Goal: Transaction & Acquisition: Purchase product/service

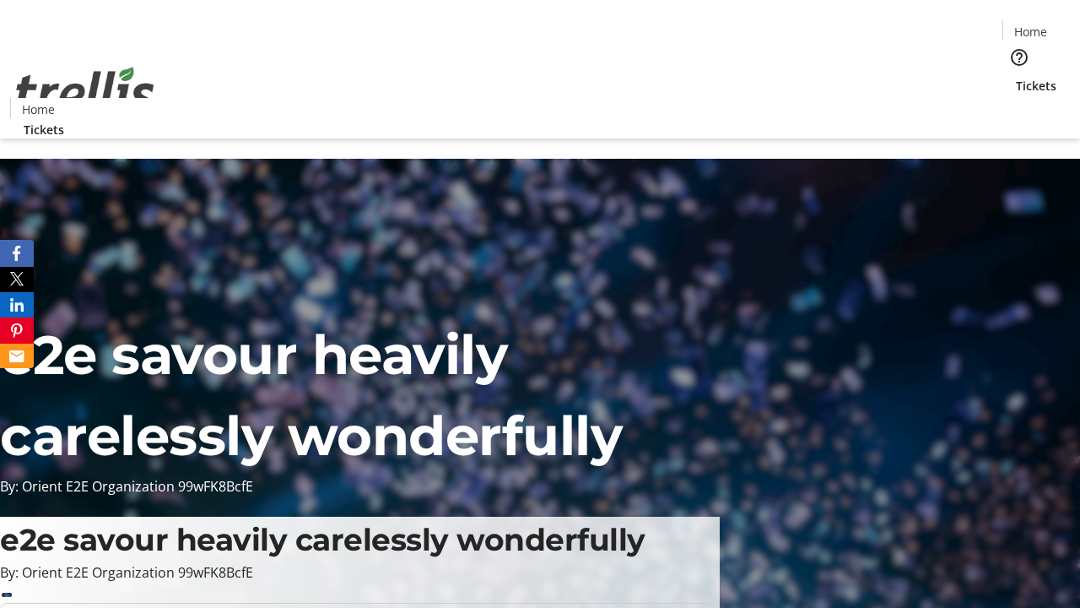
click at [1016, 77] on span "Tickets" at bounding box center [1036, 86] width 41 height 18
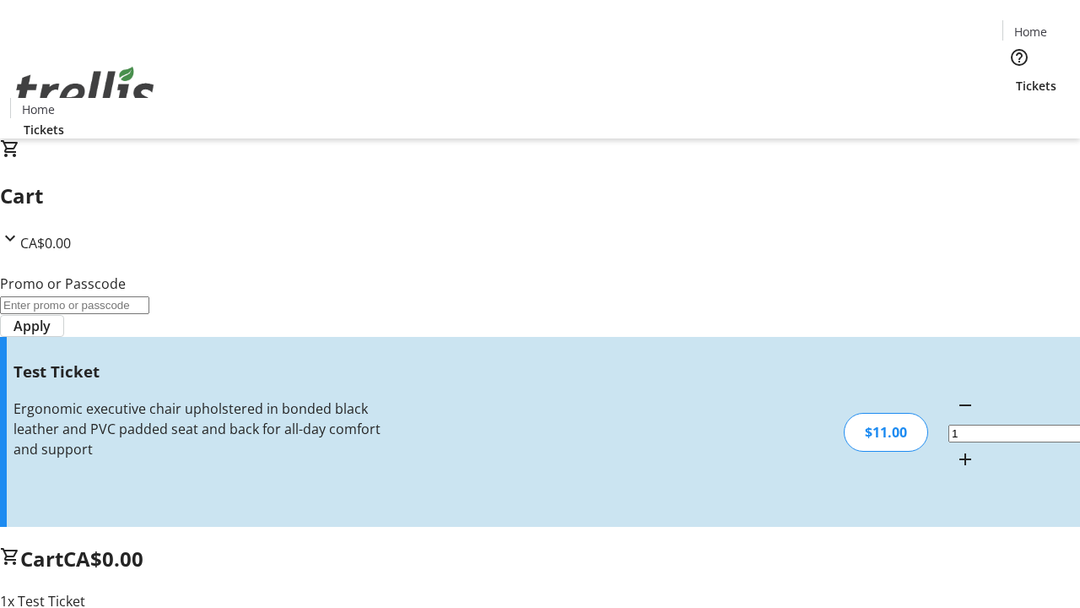
type input "UNLOCK"
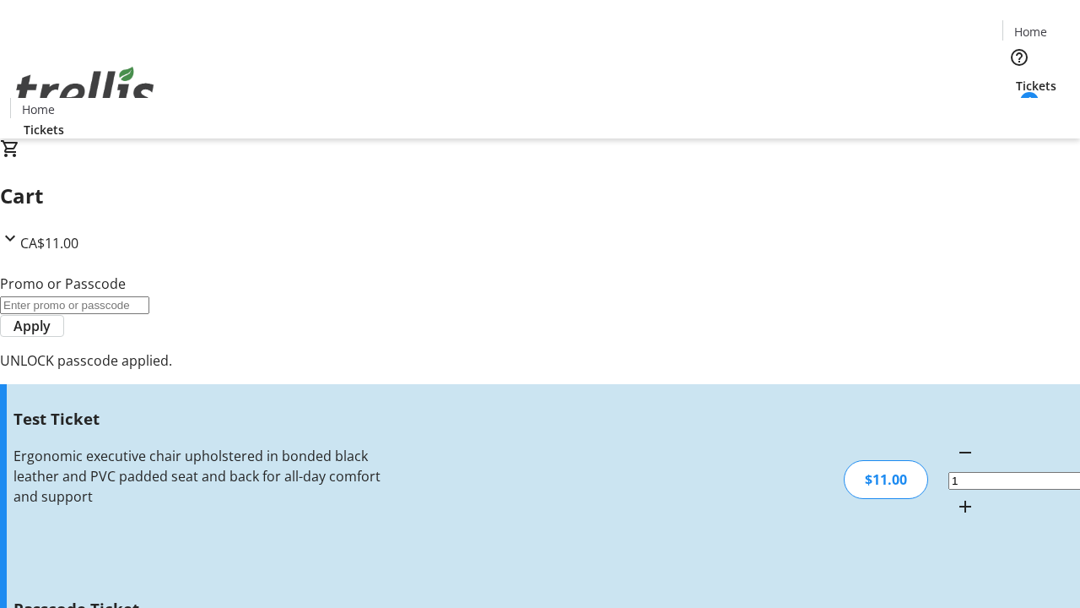
type input "5"
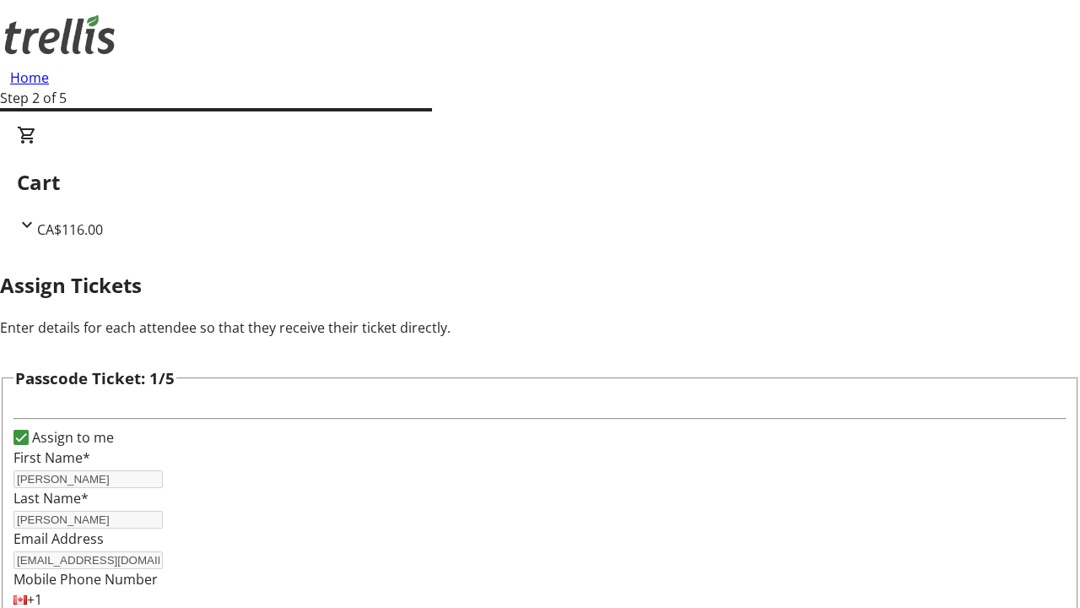
type input "Merlin"
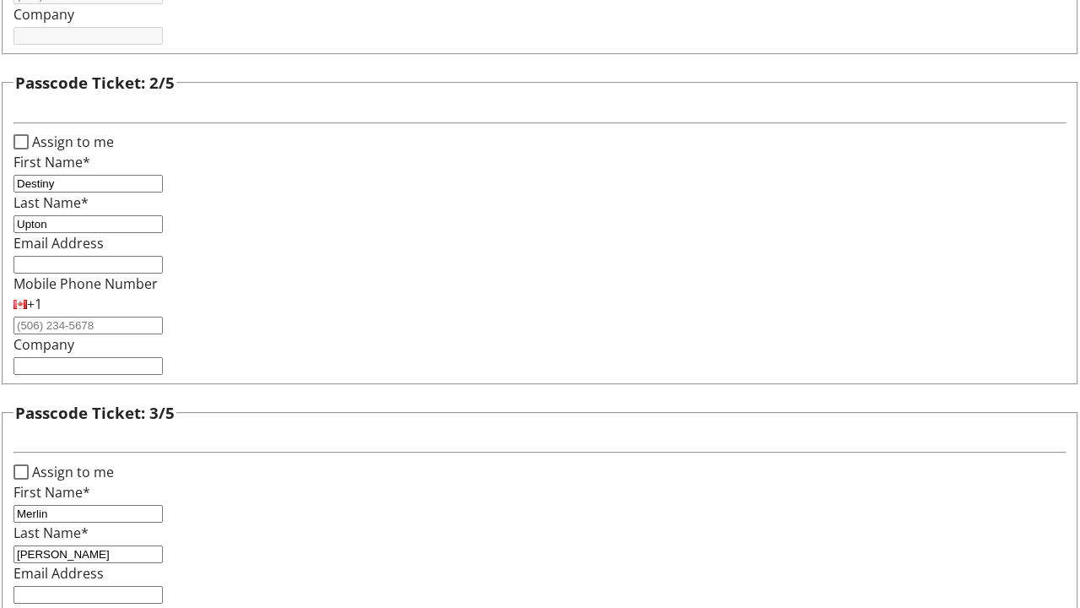
type input "[PERSON_NAME]"
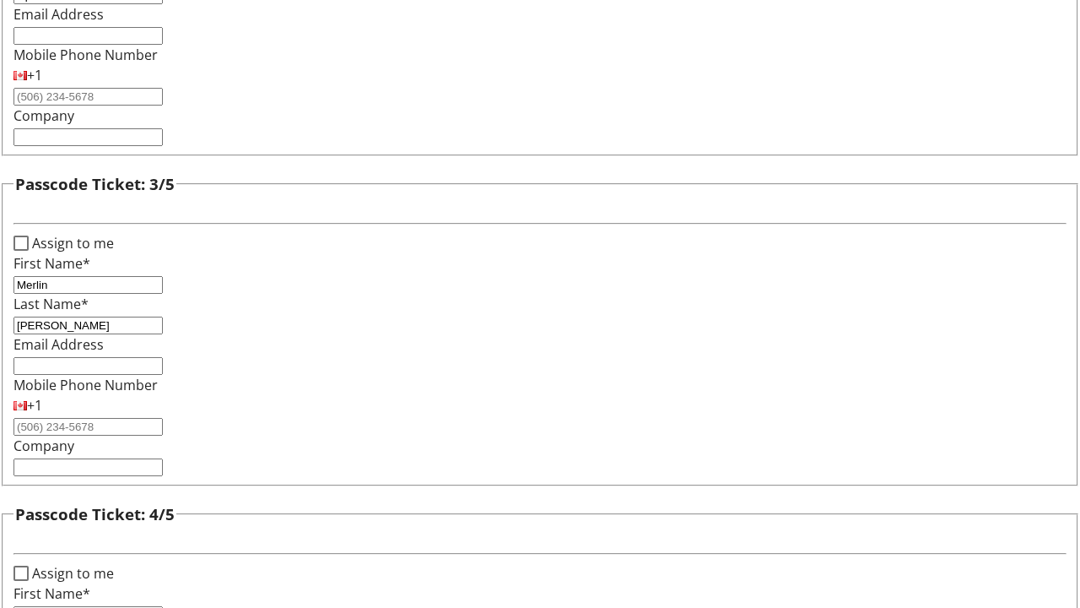
type input "[PERSON_NAME]"
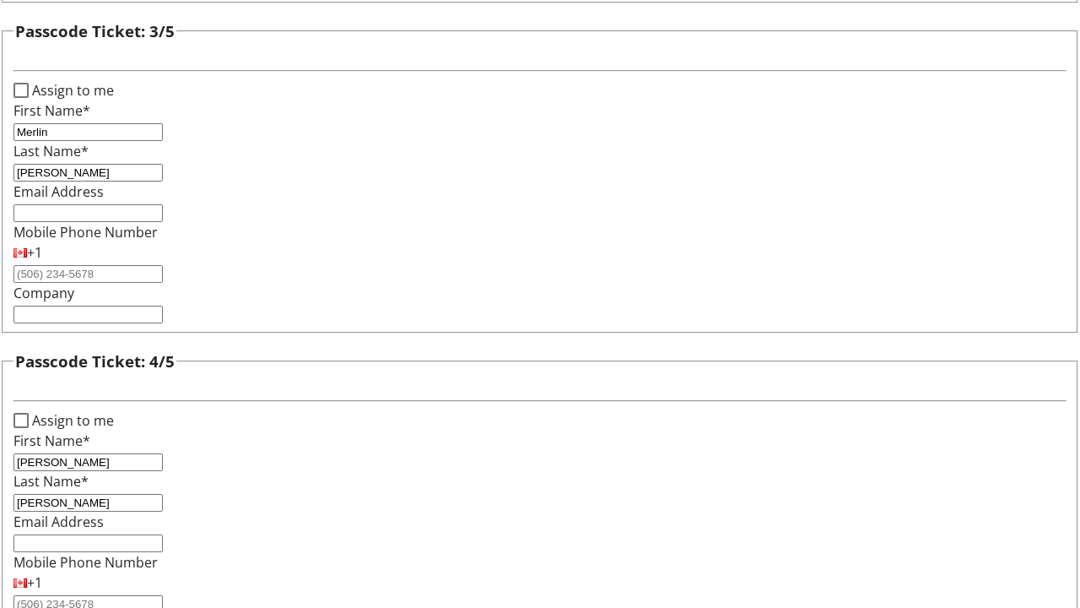
type input "[PERSON_NAME]"
checkbox input "true"
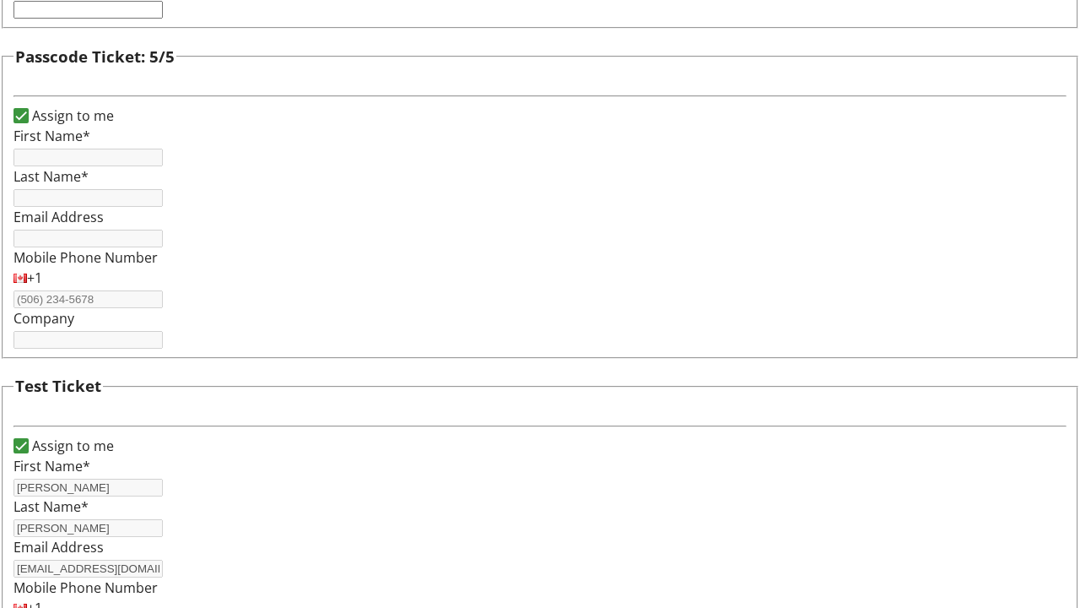
type input "[PERSON_NAME]"
type input "[EMAIL_ADDRESS][DOMAIN_NAME]"
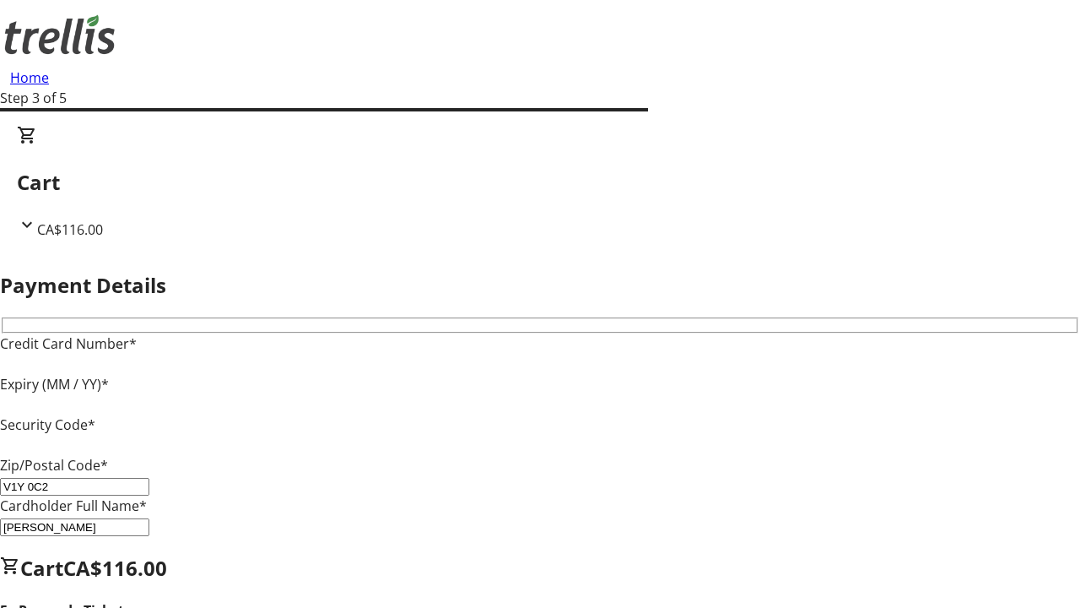
type input "V1Y 0C2"
